Goal: Task Accomplishment & Management: Manage account settings

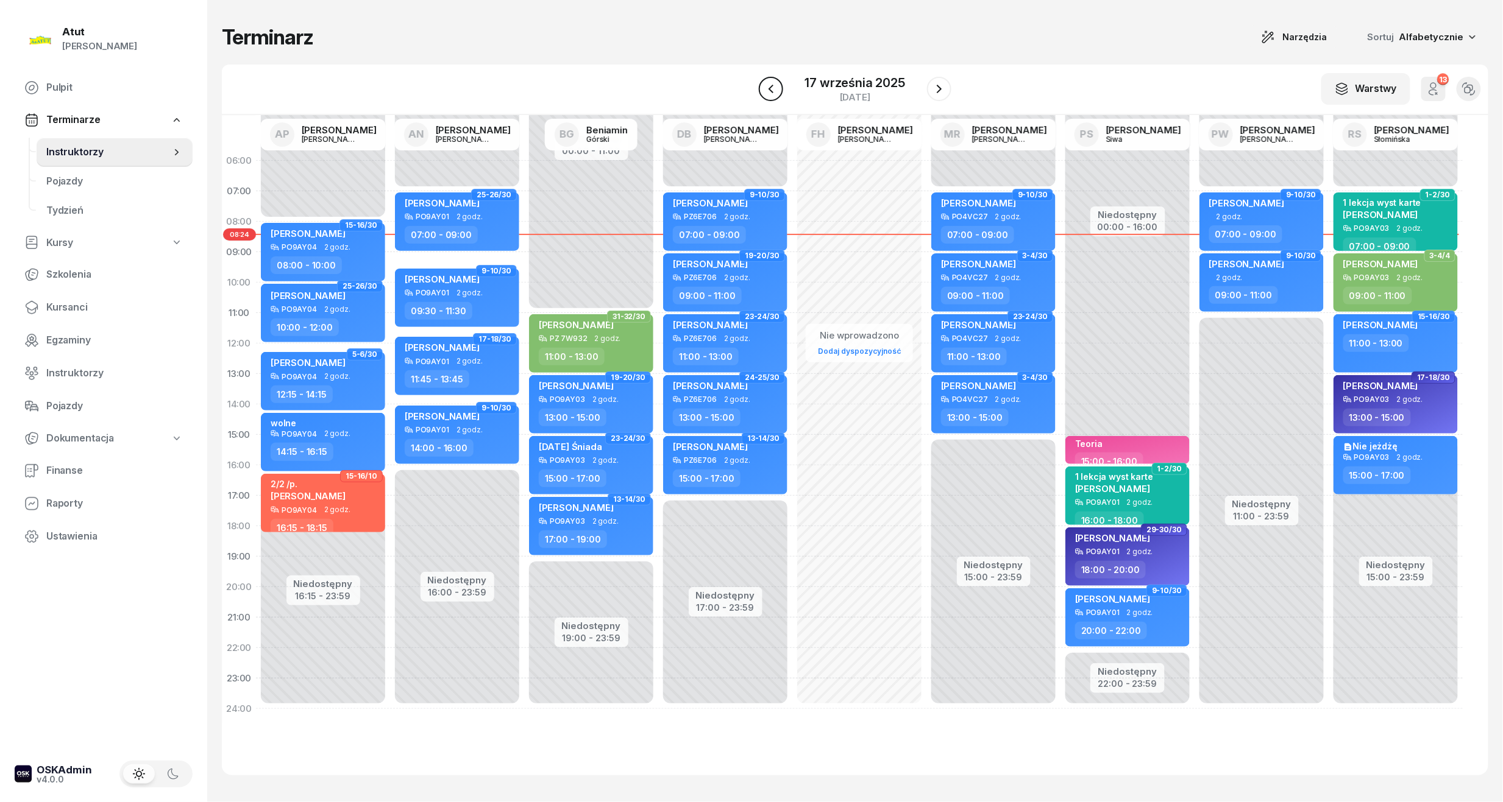
click at [777, 85] on icon "button" at bounding box center [770, 89] width 15 height 15
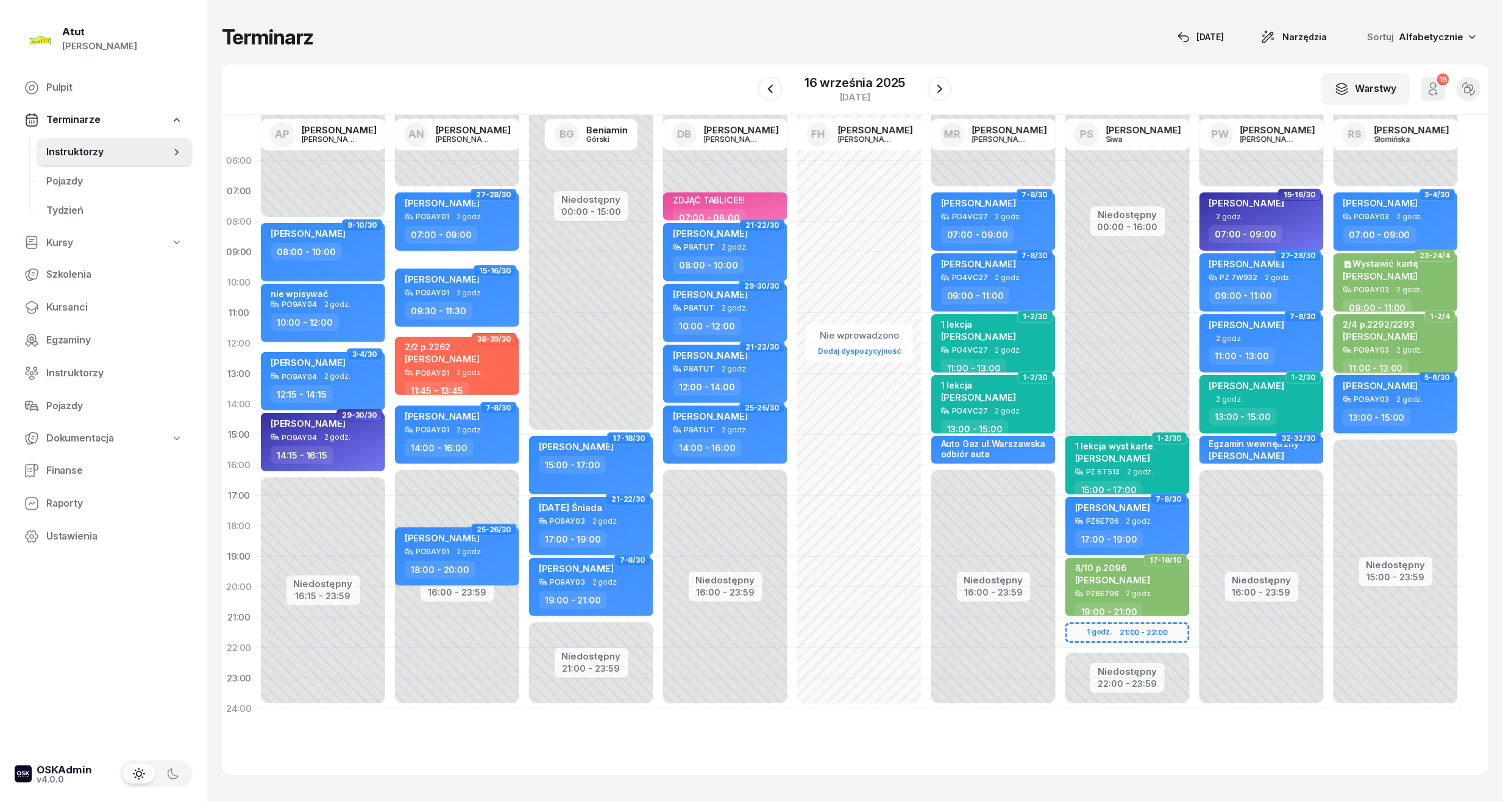
click at [1412, 341] on div "2/4 p.2292/2293 [PERSON_NAME]" at bounding box center [1380, 332] width 75 height 27
select select "11"
select select "13"
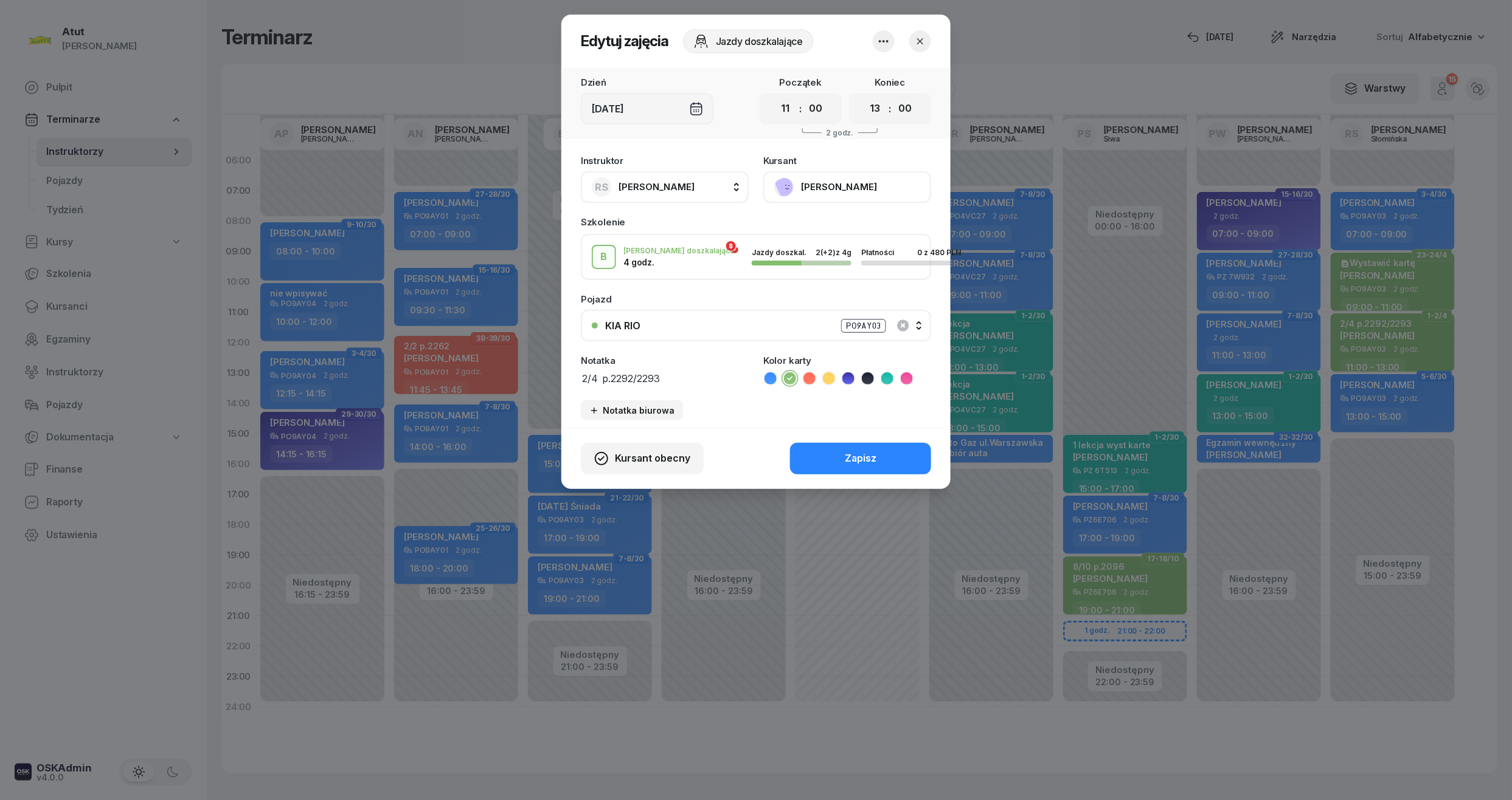
drag, startPoint x: 697, startPoint y: 372, endPoint x: 432, endPoint y: 360, distance: 265.3
click at [432, 360] on div "Edytuj zajęcia Jazdy doszkalające Dzień [DATE] Początek 00 01 02 03 04 05 06 07…" at bounding box center [756, 400] width 1512 height 800
click at [918, 40] on icon "button" at bounding box center [920, 41] width 12 height 12
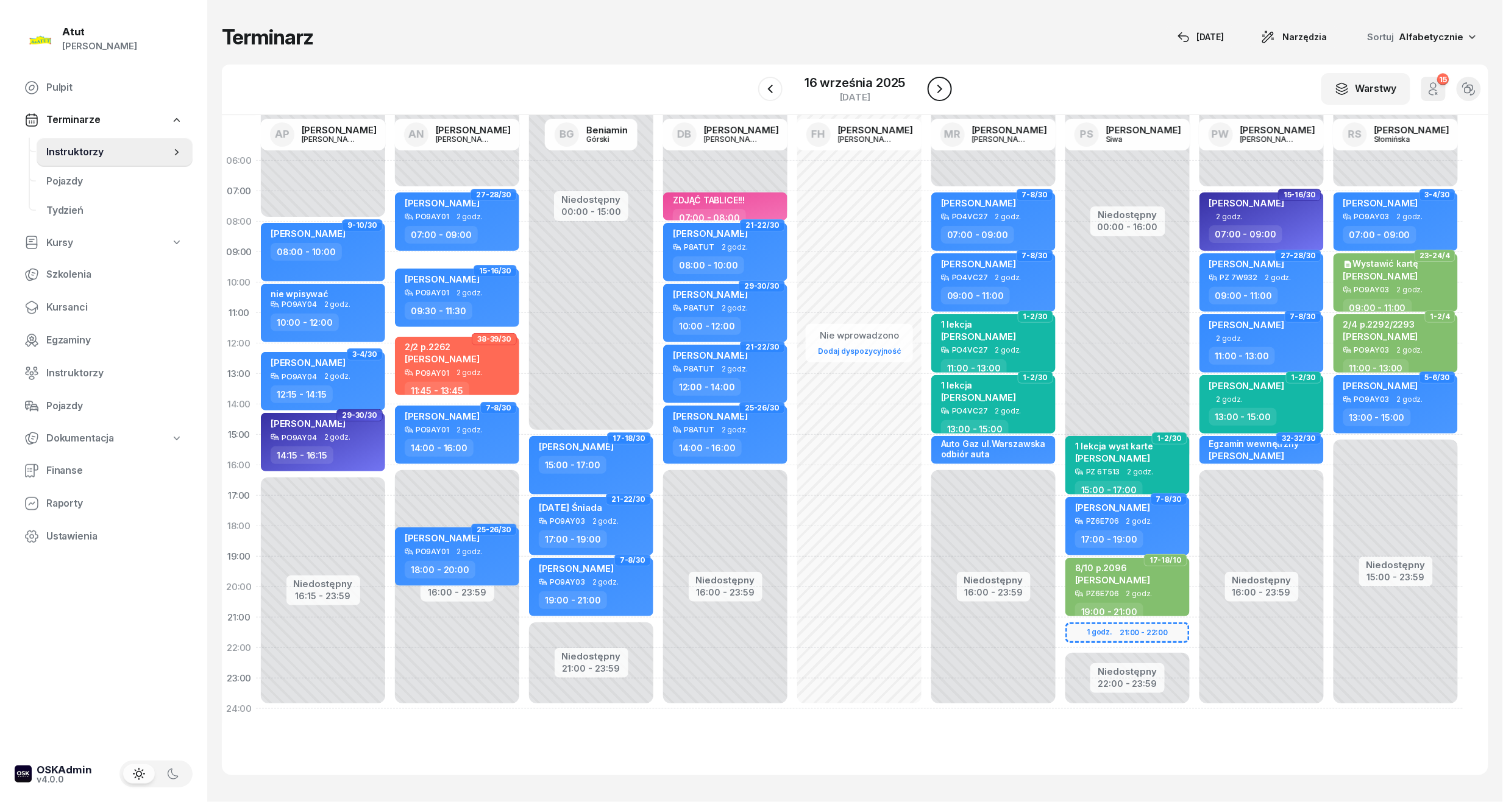
click at [940, 88] on icon "button" at bounding box center [939, 89] width 5 height 9
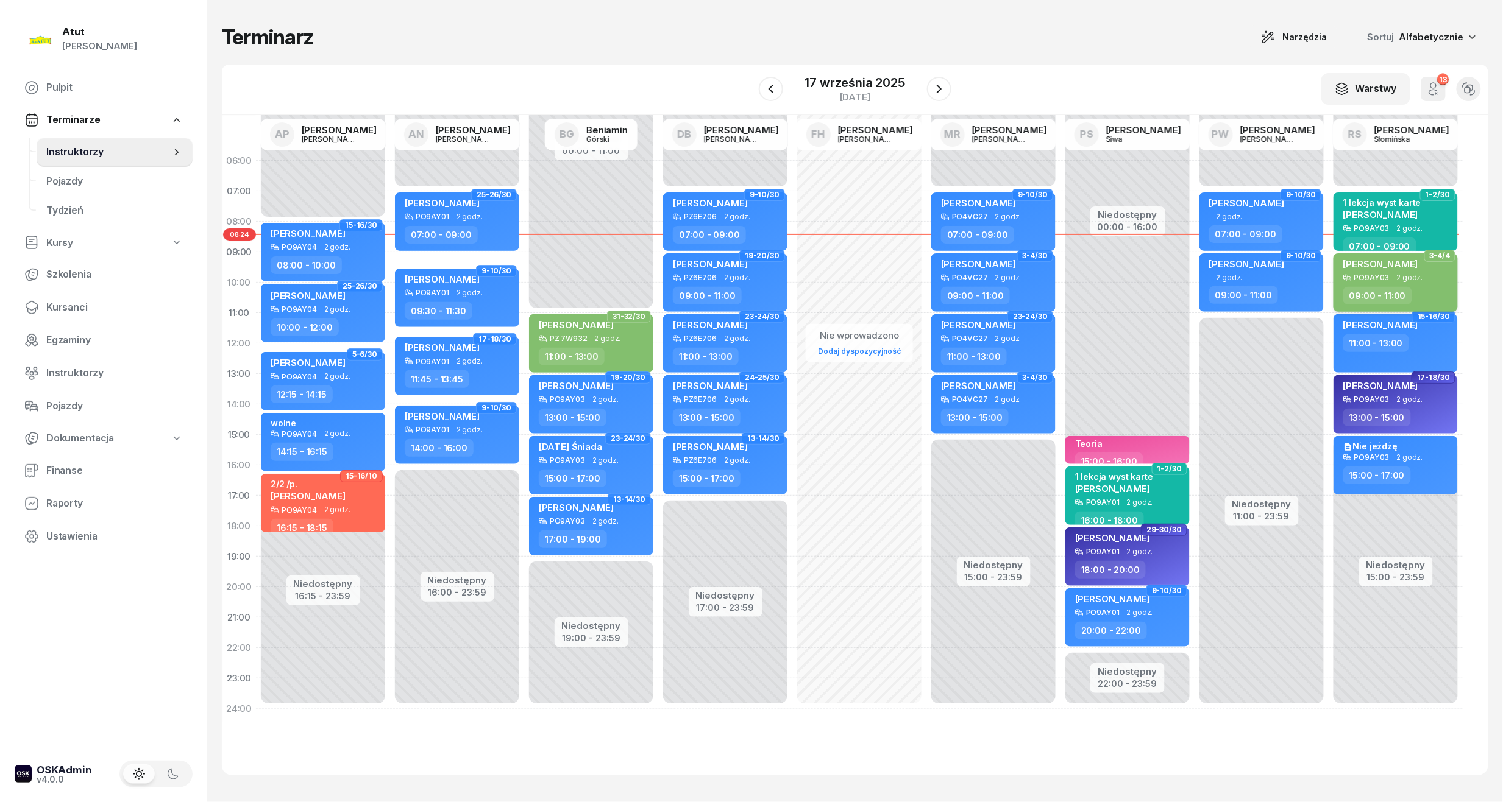
click at [1373, 254] on div "[PERSON_NAME] PO9AY03 2 godz. 09:00 - 11:00" at bounding box center [1395, 282] width 124 height 58
select select "09"
select select "11"
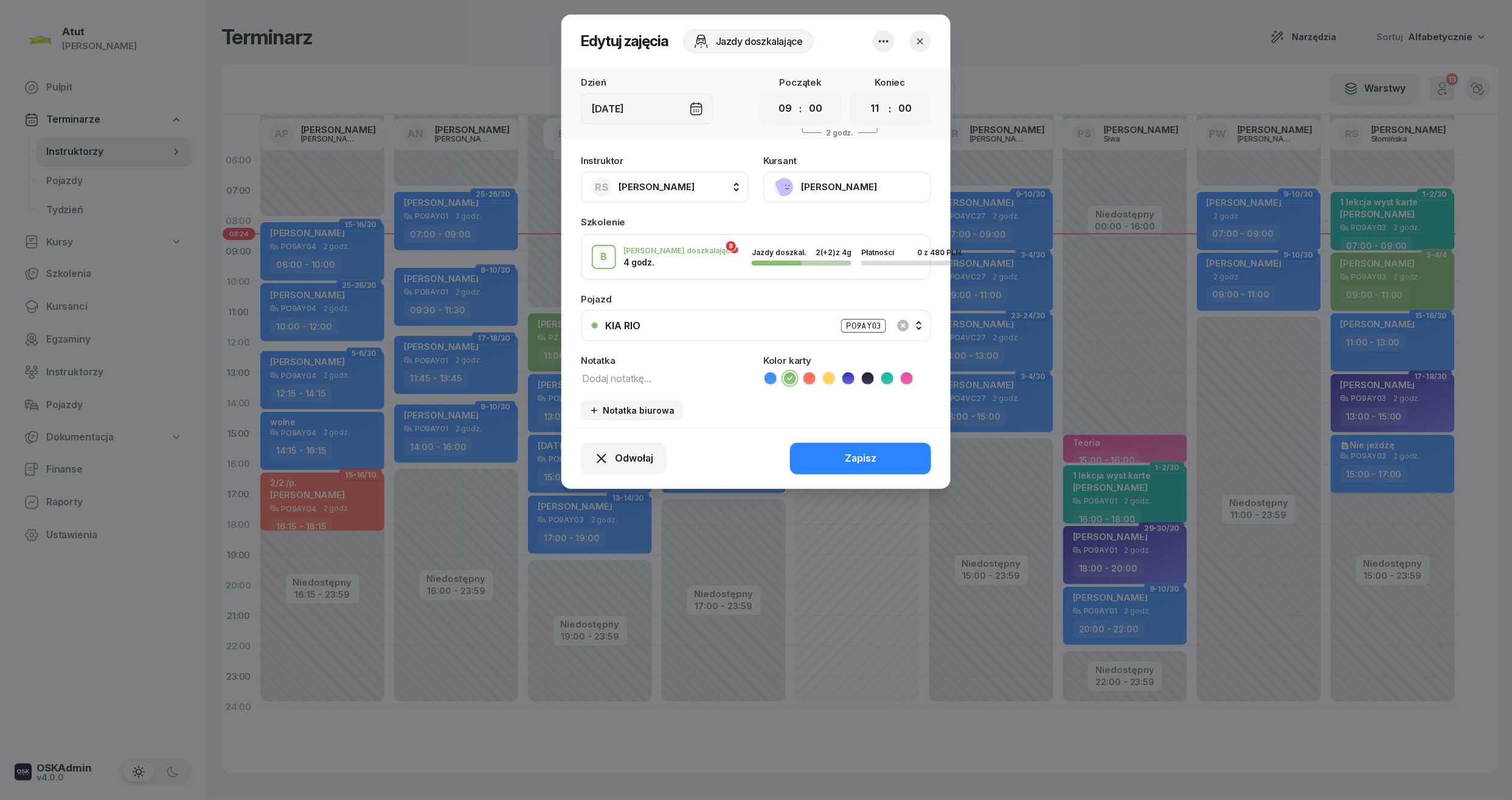
click at [658, 385] on div "Instruktor RS [PERSON_NAME] AP [PERSON_NAME] AN [PERSON_NAME] BG [PERSON_NAME] …" at bounding box center [756, 288] width 389 height 279
click at [650, 377] on textarea at bounding box center [665, 378] width 168 height 16
paste textarea "2/4 p.2292/2293"
type textarea "2/4 p.2292/2293"
click at [864, 457] on div "Zapisz" at bounding box center [860, 459] width 32 height 16
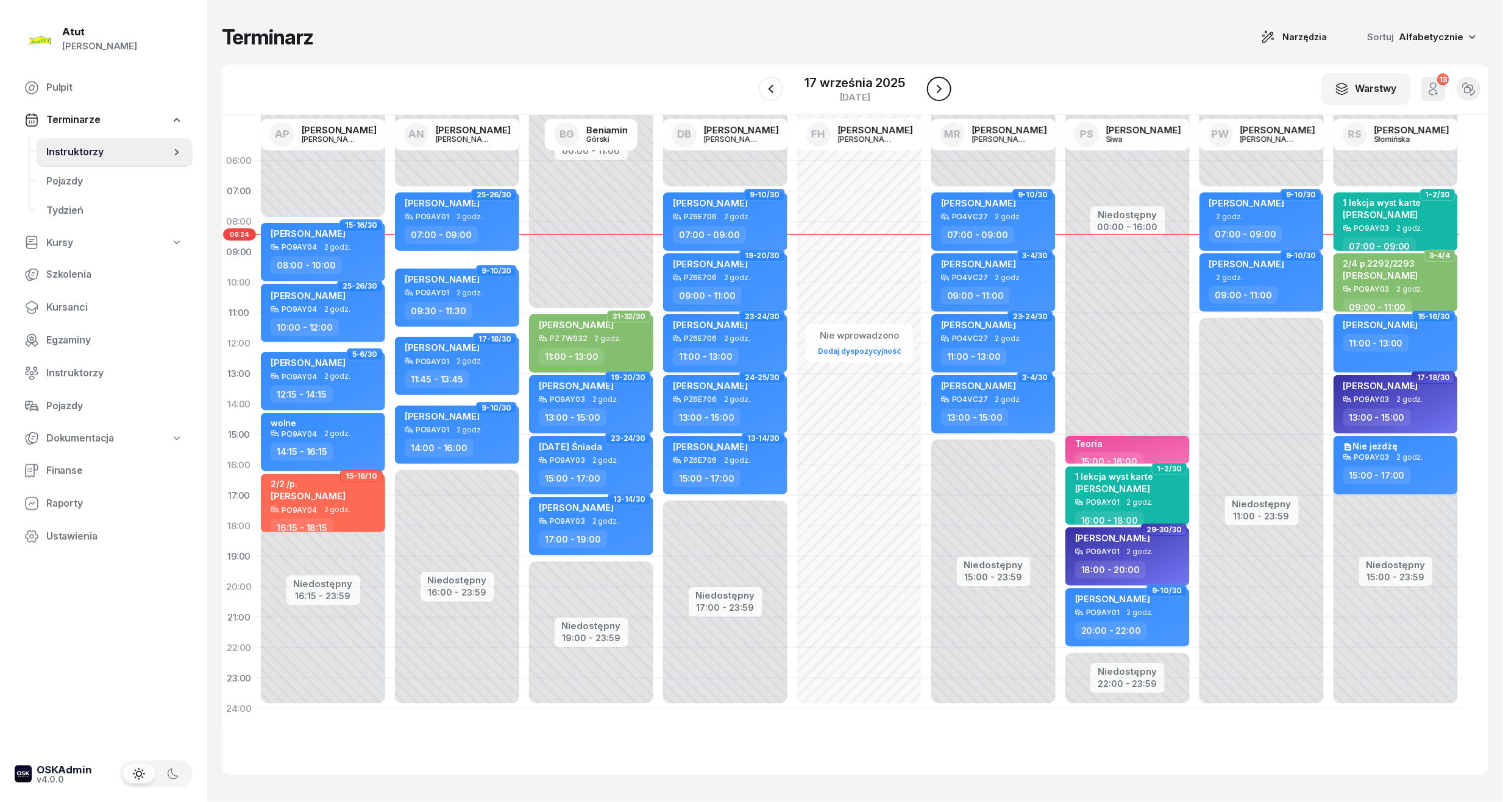
click at [941, 80] on button "button" at bounding box center [939, 89] width 24 height 24
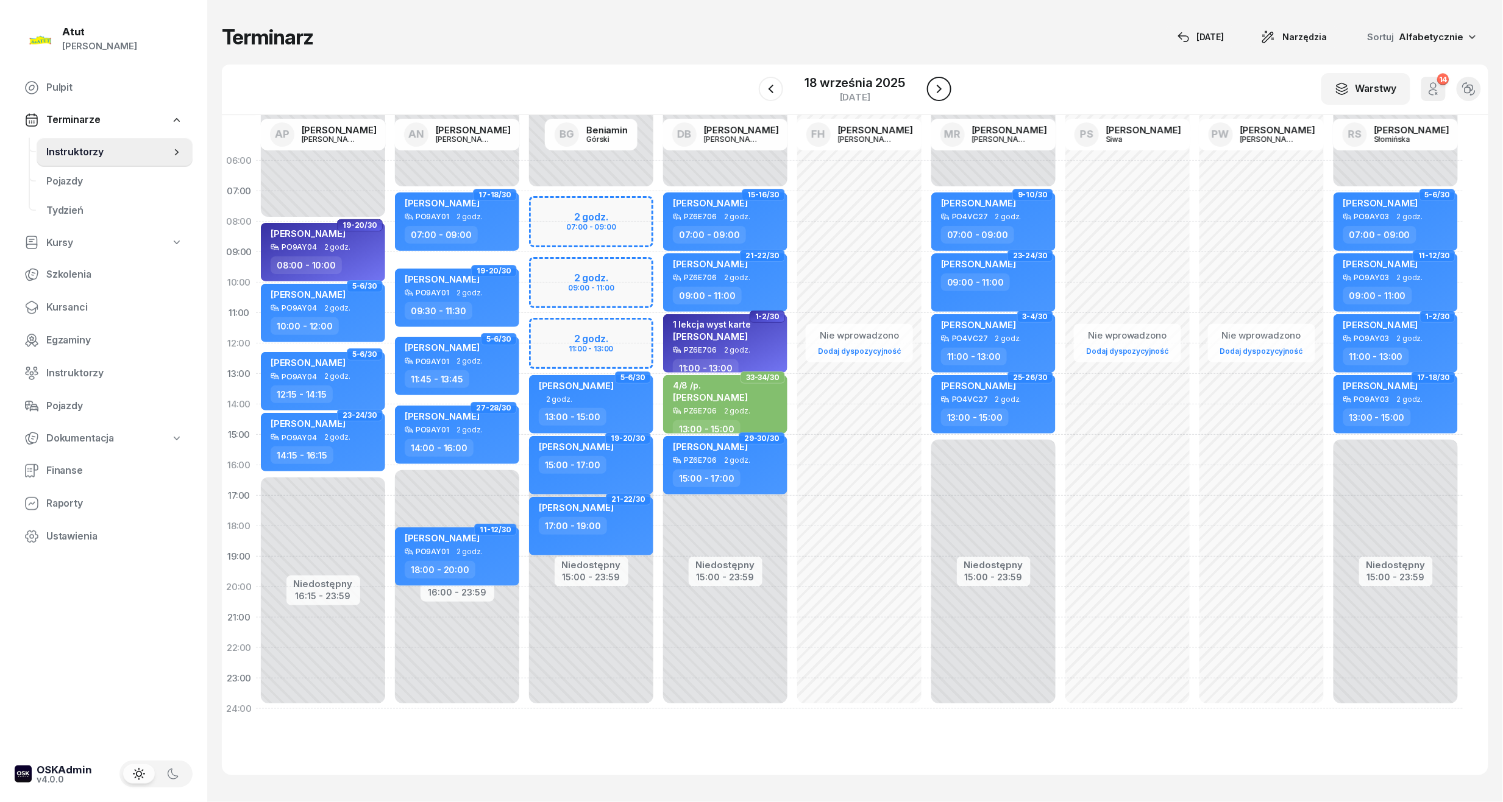
click at [937, 79] on button "button" at bounding box center [939, 89] width 24 height 24
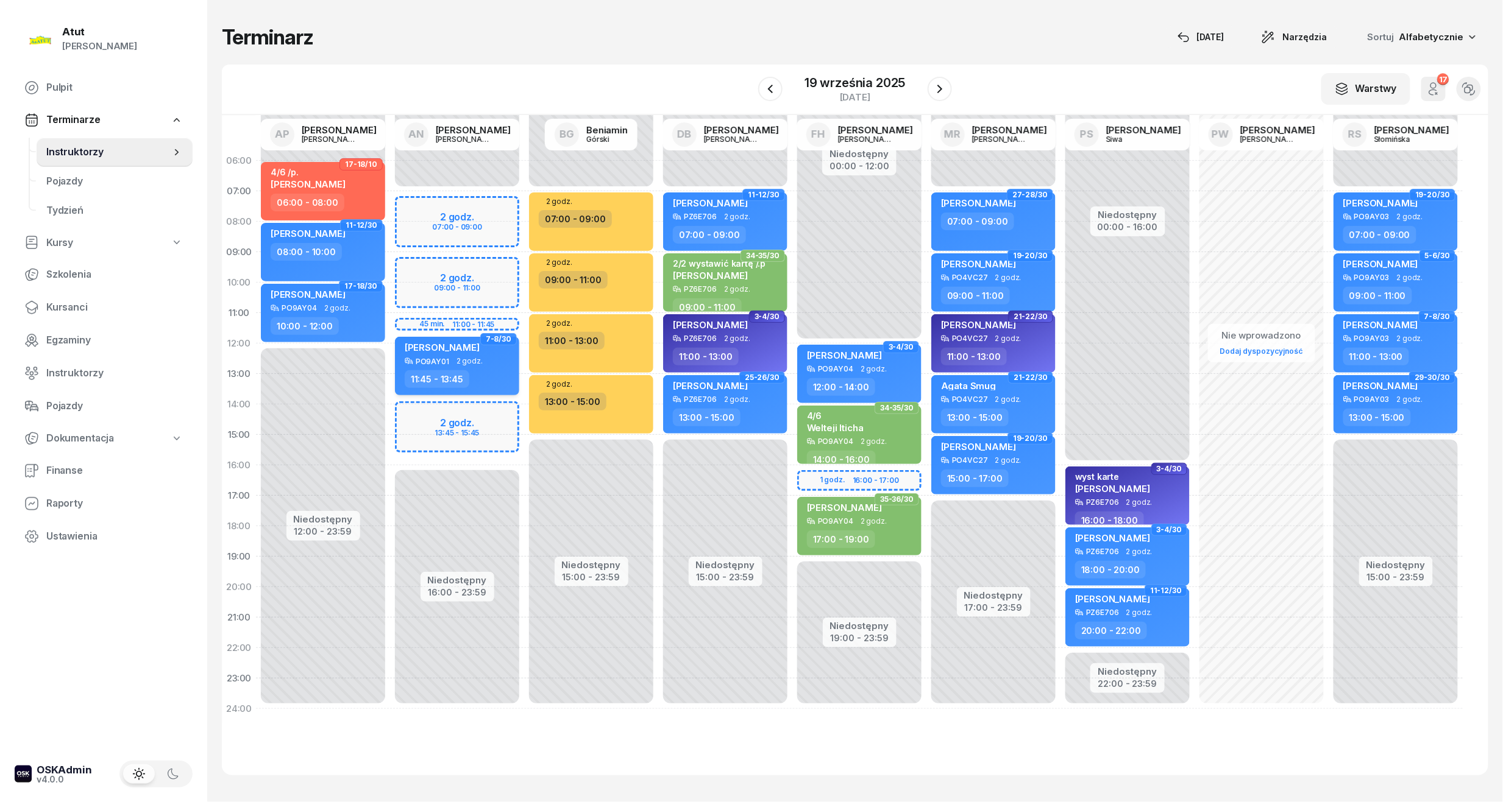
click at [476, 366] on div "[PERSON_NAME] PO9AY01 2 godz. 11:45 - 13:45" at bounding box center [457, 366] width 124 height 58
select select "11"
select select "45"
select select "13"
select select "45"
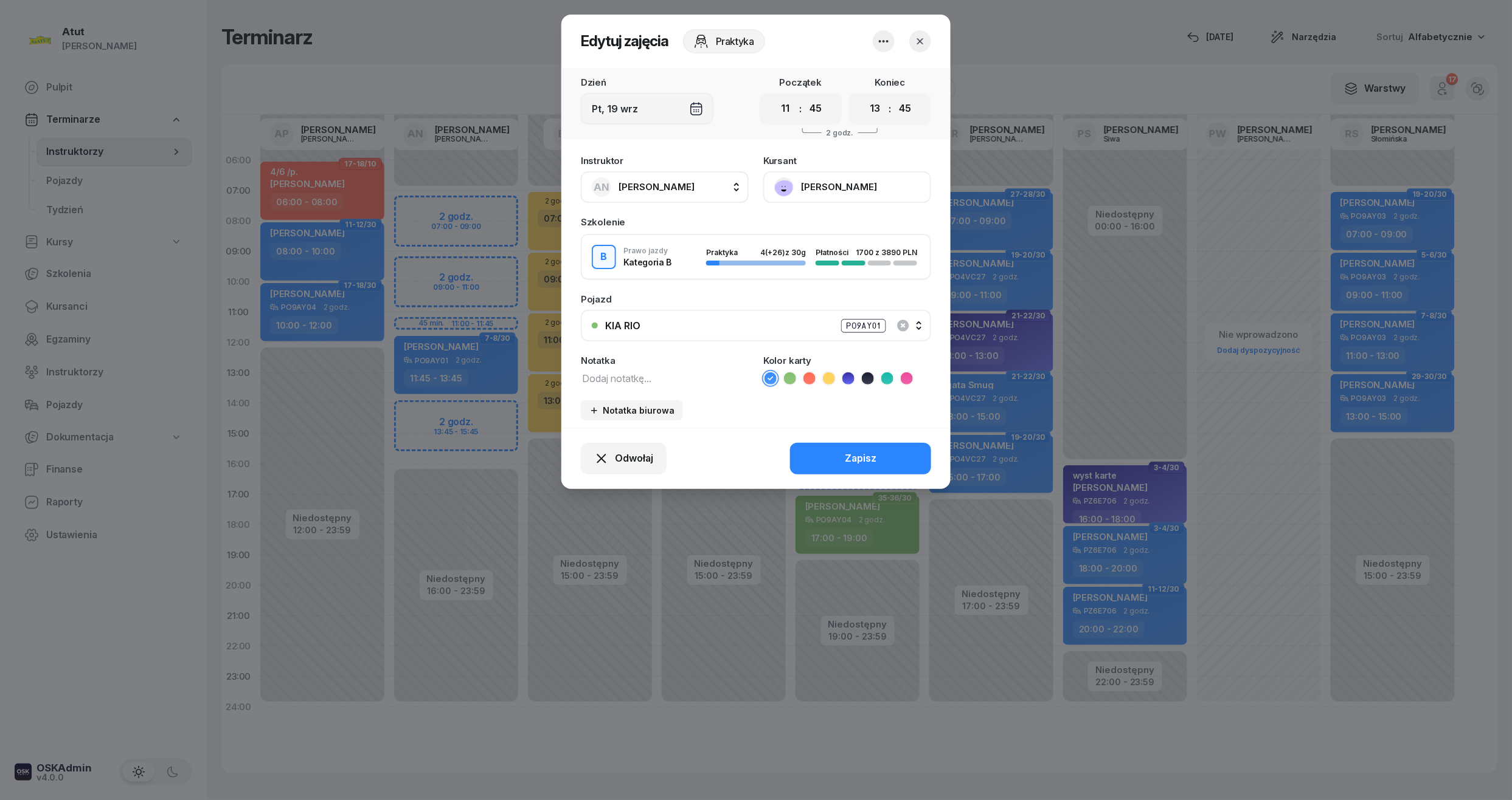
click at [920, 37] on icon "button" at bounding box center [920, 41] width 12 height 12
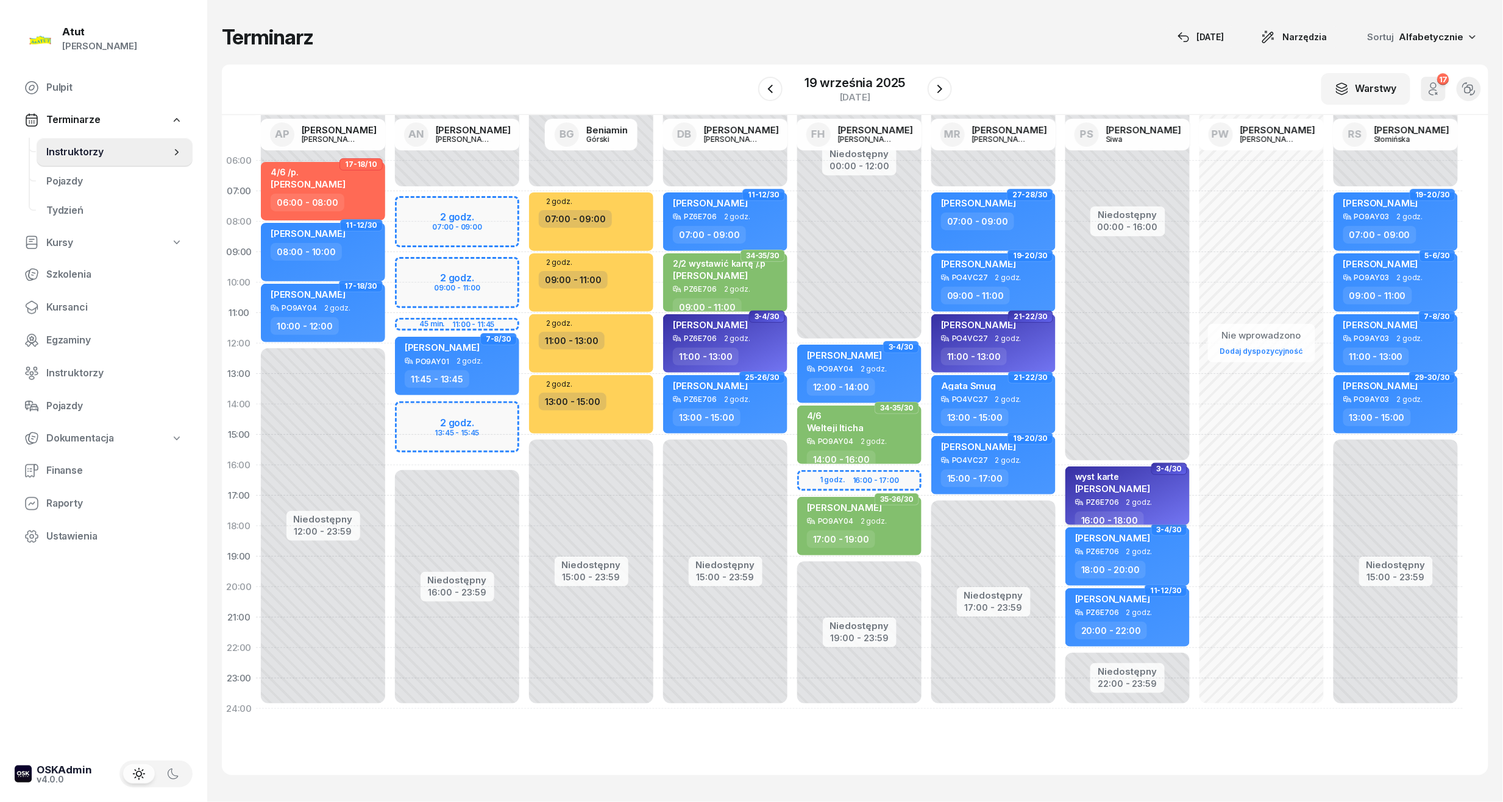
click at [1085, 476] on div "wyst karte" at bounding box center [1112, 477] width 75 height 10
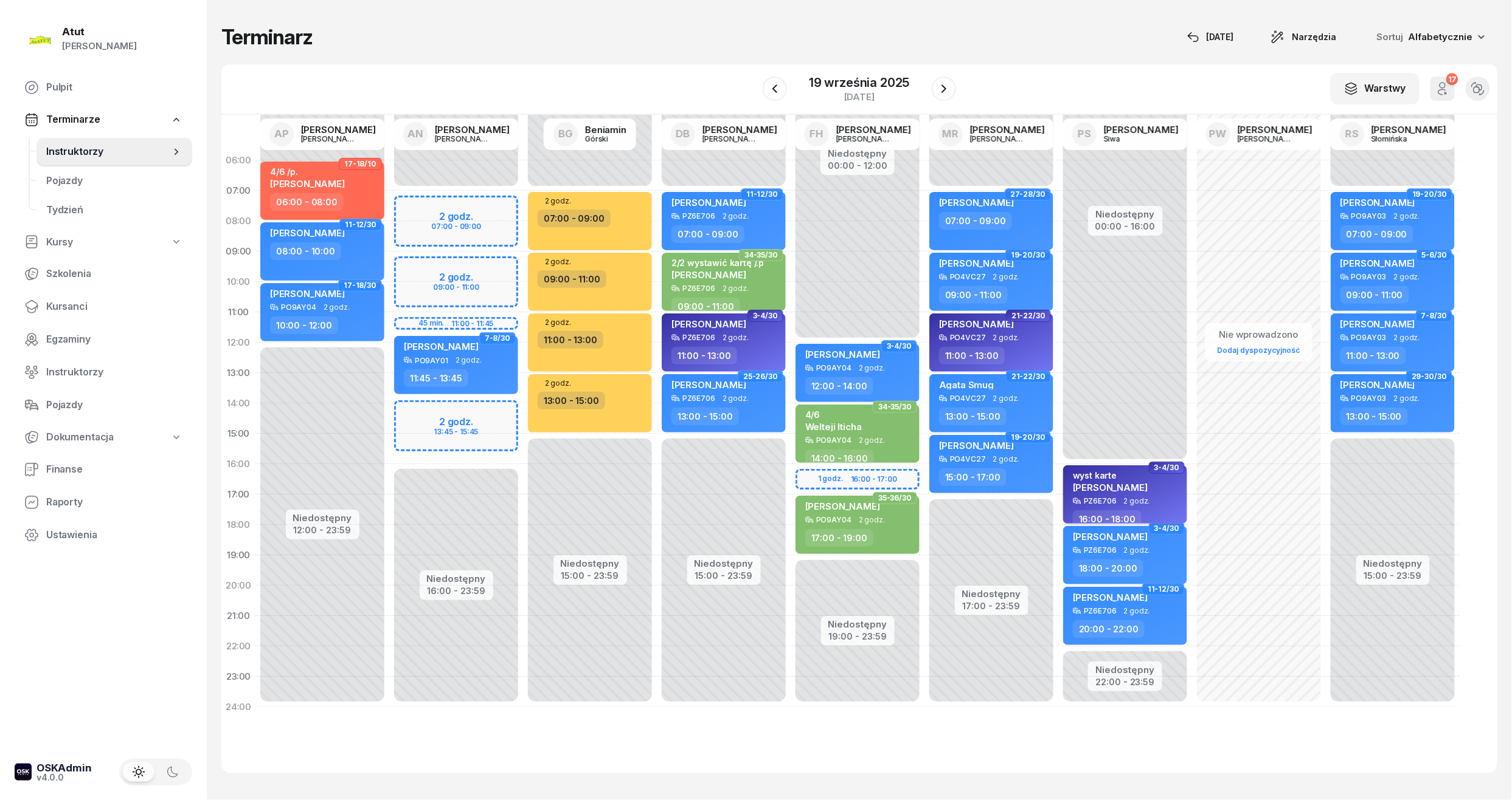
select select "16"
select select "18"
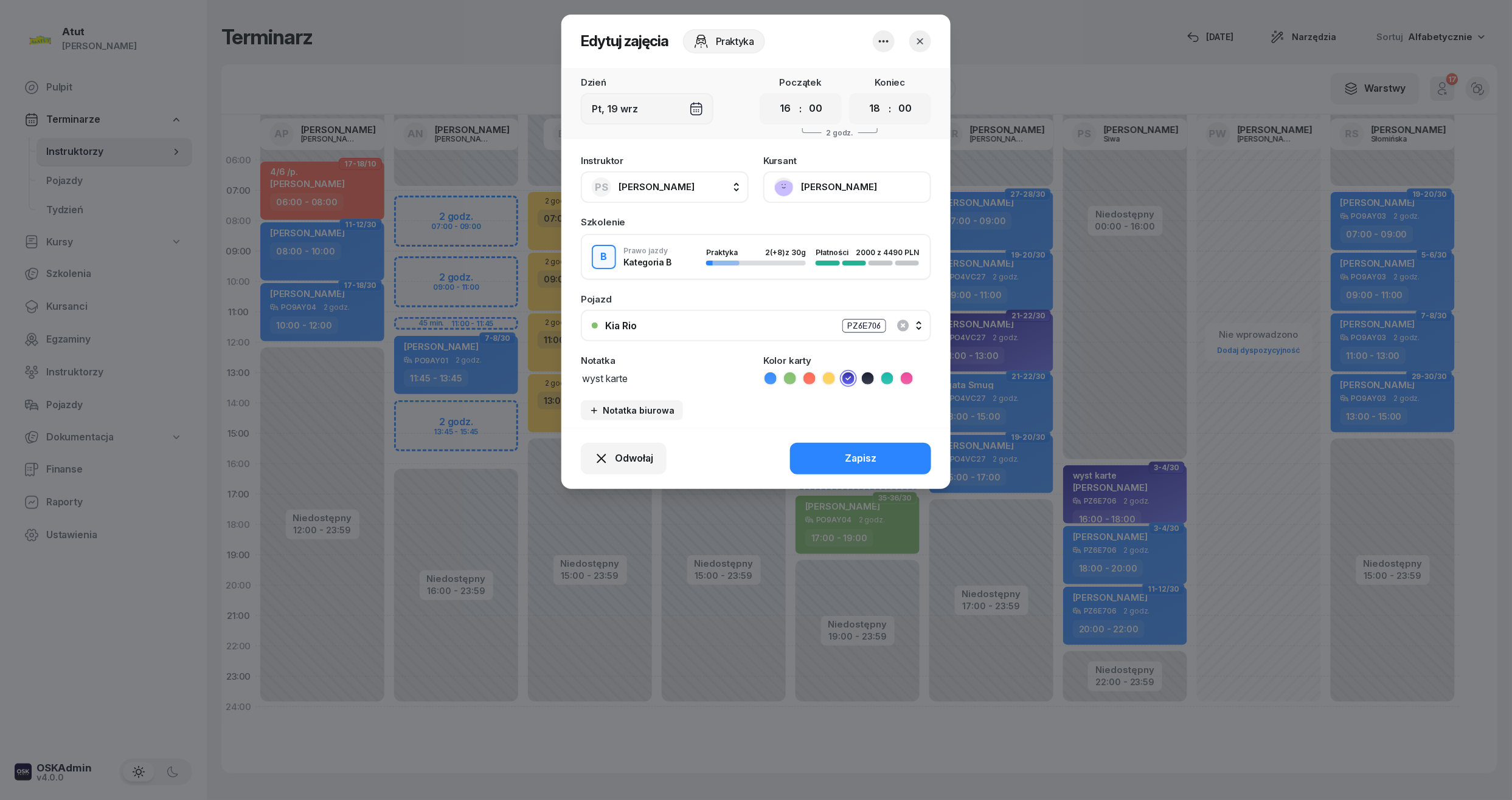
click at [842, 183] on button "[PERSON_NAME]" at bounding box center [847, 188] width 168 height 32
click at [928, 48] on button "button" at bounding box center [920, 41] width 22 height 22
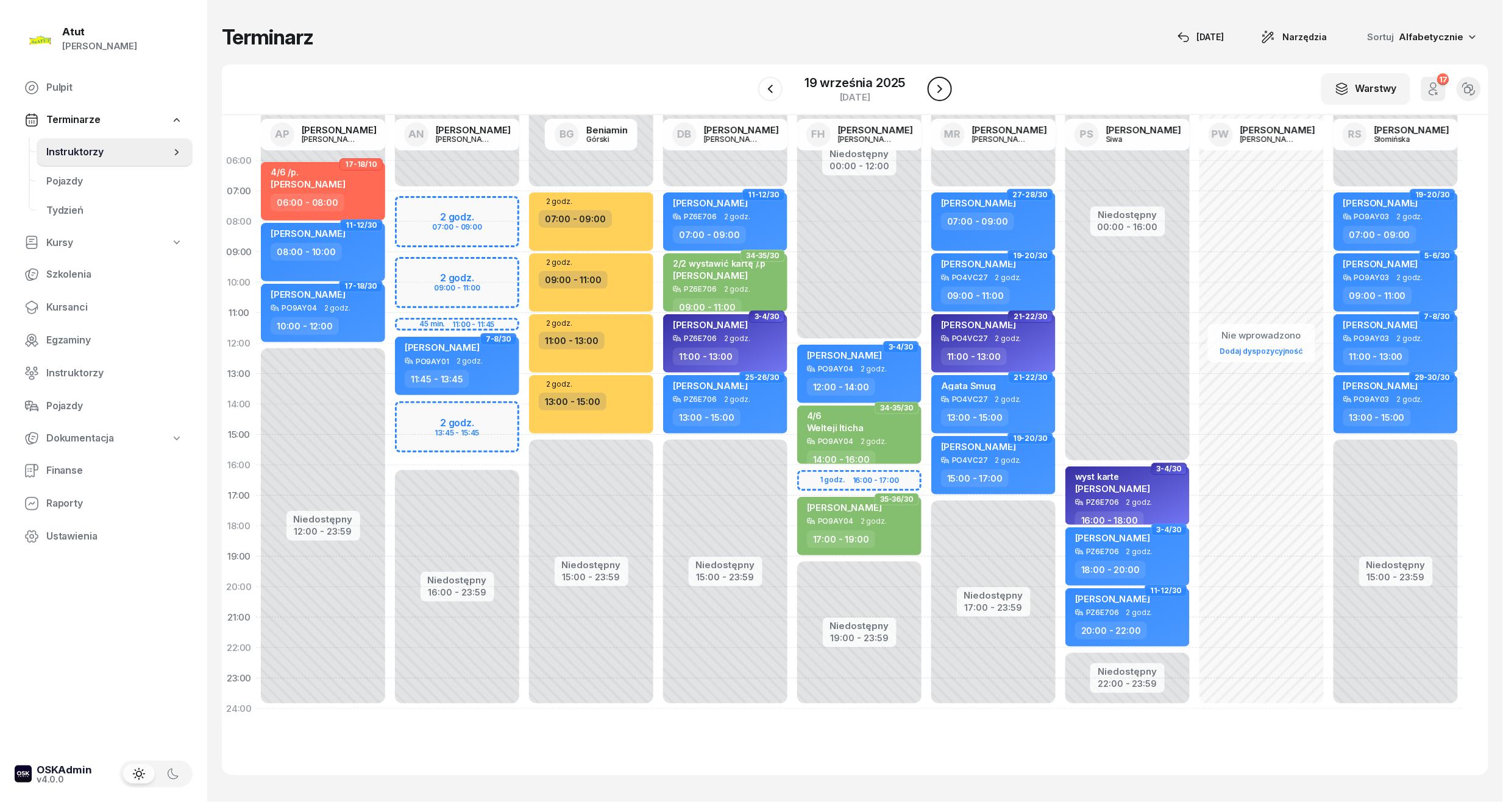
click at [936, 87] on icon "button" at bounding box center [939, 89] width 15 height 15
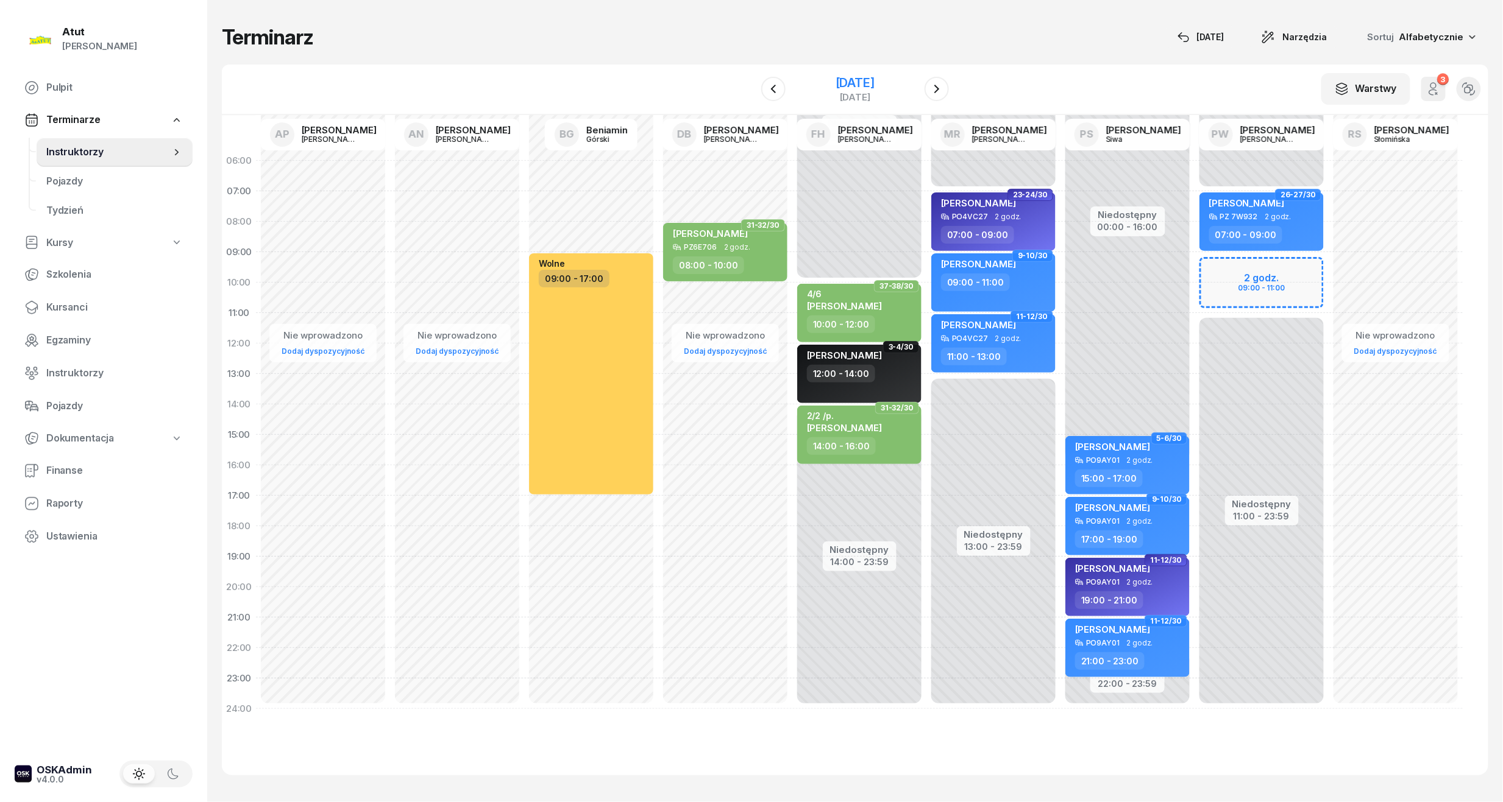
click at [866, 88] on div "[DATE]" at bounding box center [854, 83] width 39 height 12
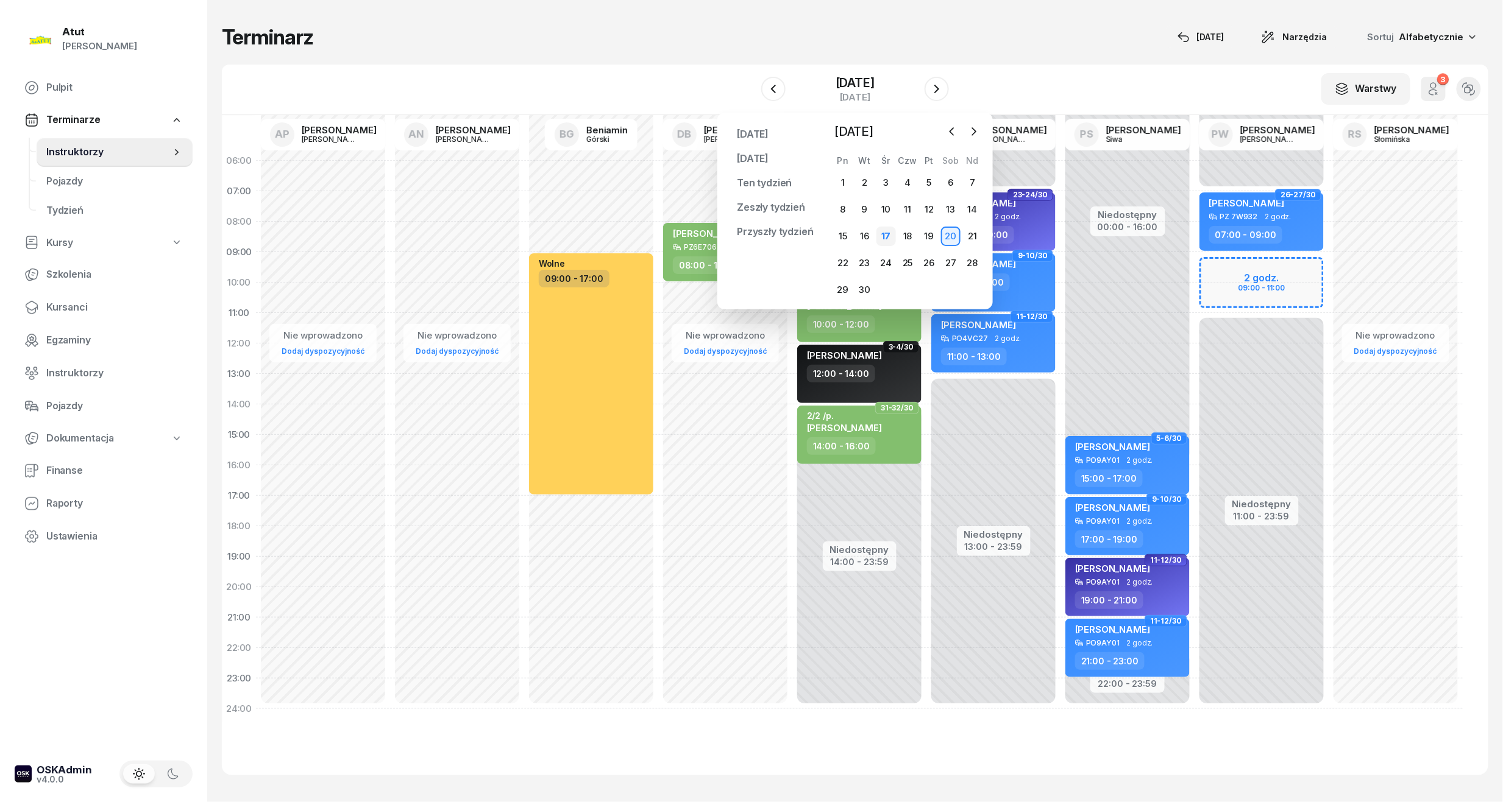
click at [881, 237] on div "17" at bounding box center [885, 236] width 19 height 19
